Goal: Information Seeking & Learning: Learn about a topic

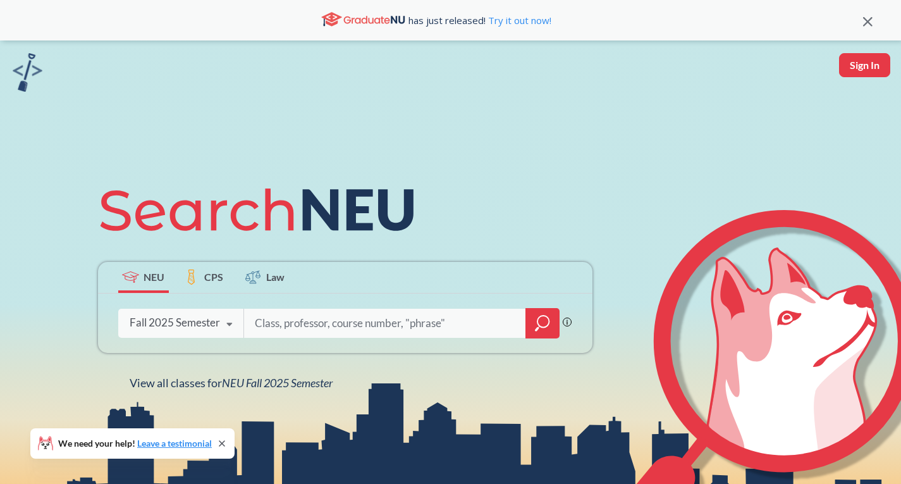
click at [272, 328] on input "search" at bounding box center [385, 323] width 263 height 27
type input "6620"
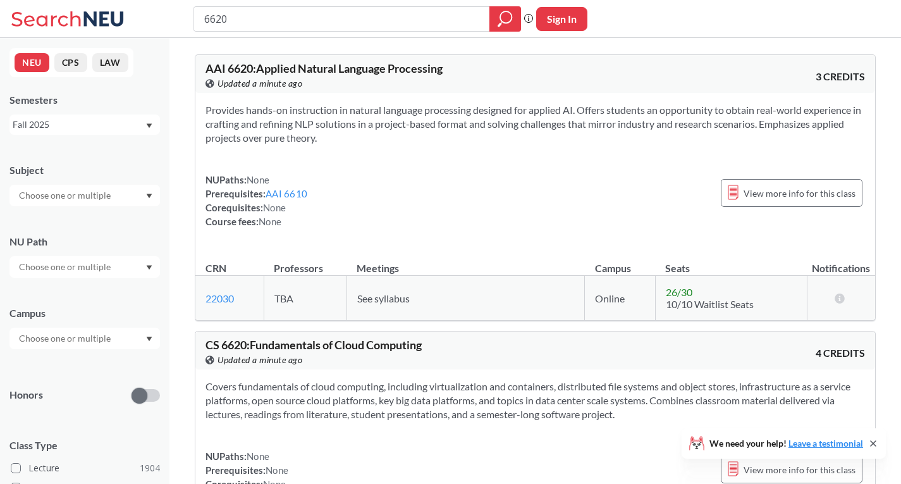
click at [66, 188] on input "text" at bounding box center [66, 195] width 106 height 15
click at [80, 227] on p "Computer Science" at bounding box center [87, 231] width 143 height 13
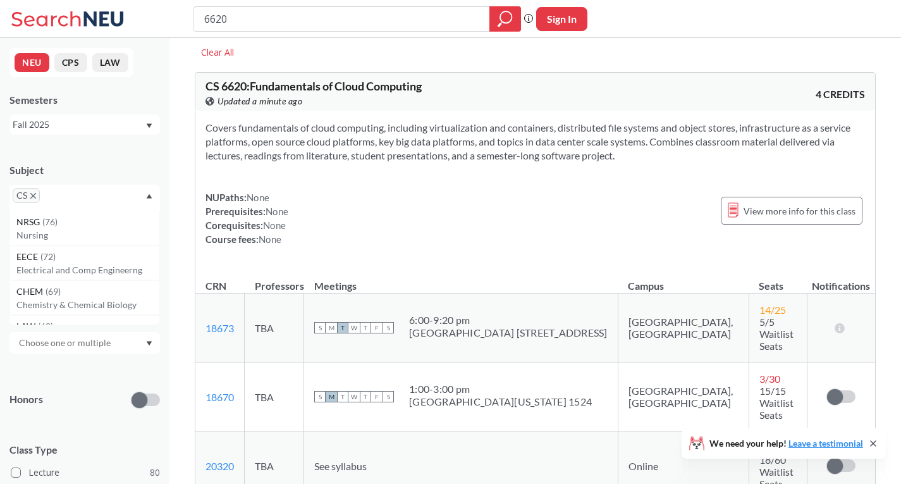
scroll to position [63, 0]
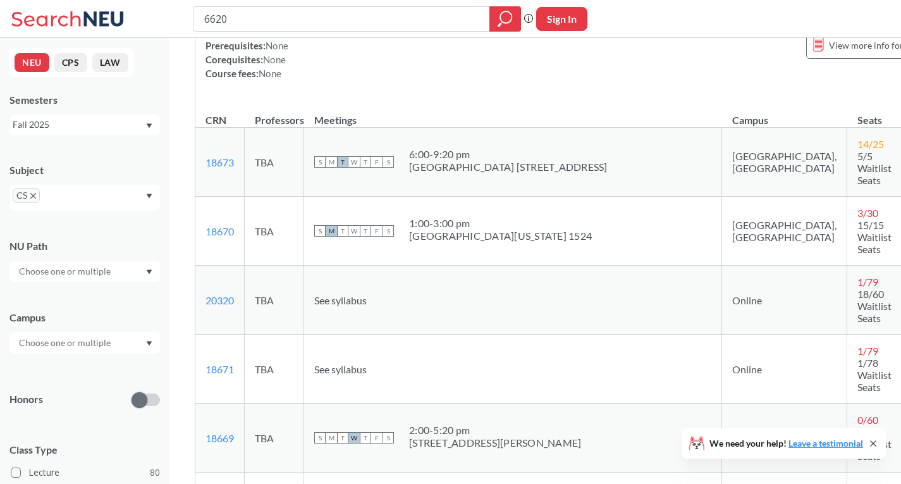
scroll to position [190, 0]
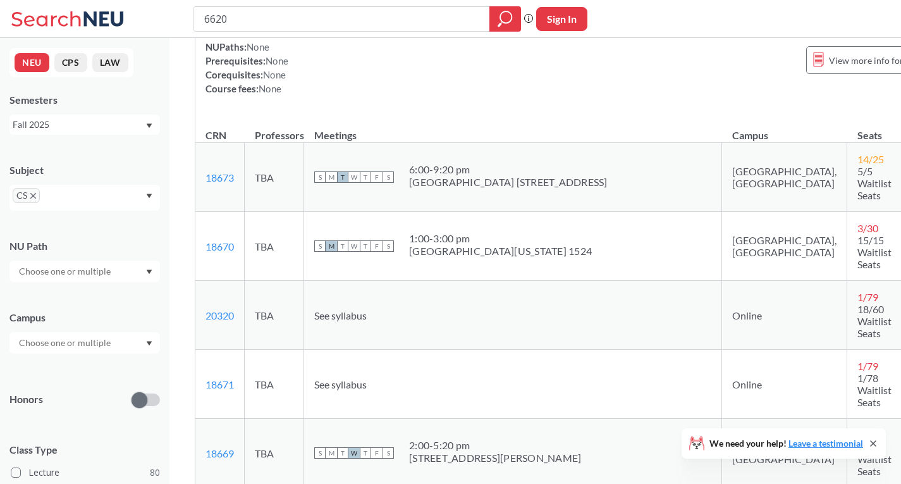
click at [722, 237] on td "[GEOGRAPHIC_DATA], [GEOGRAPHIC_DATA]" at bounding box center [784, 246] width 125 height 69
